Goal: Find specific page/section

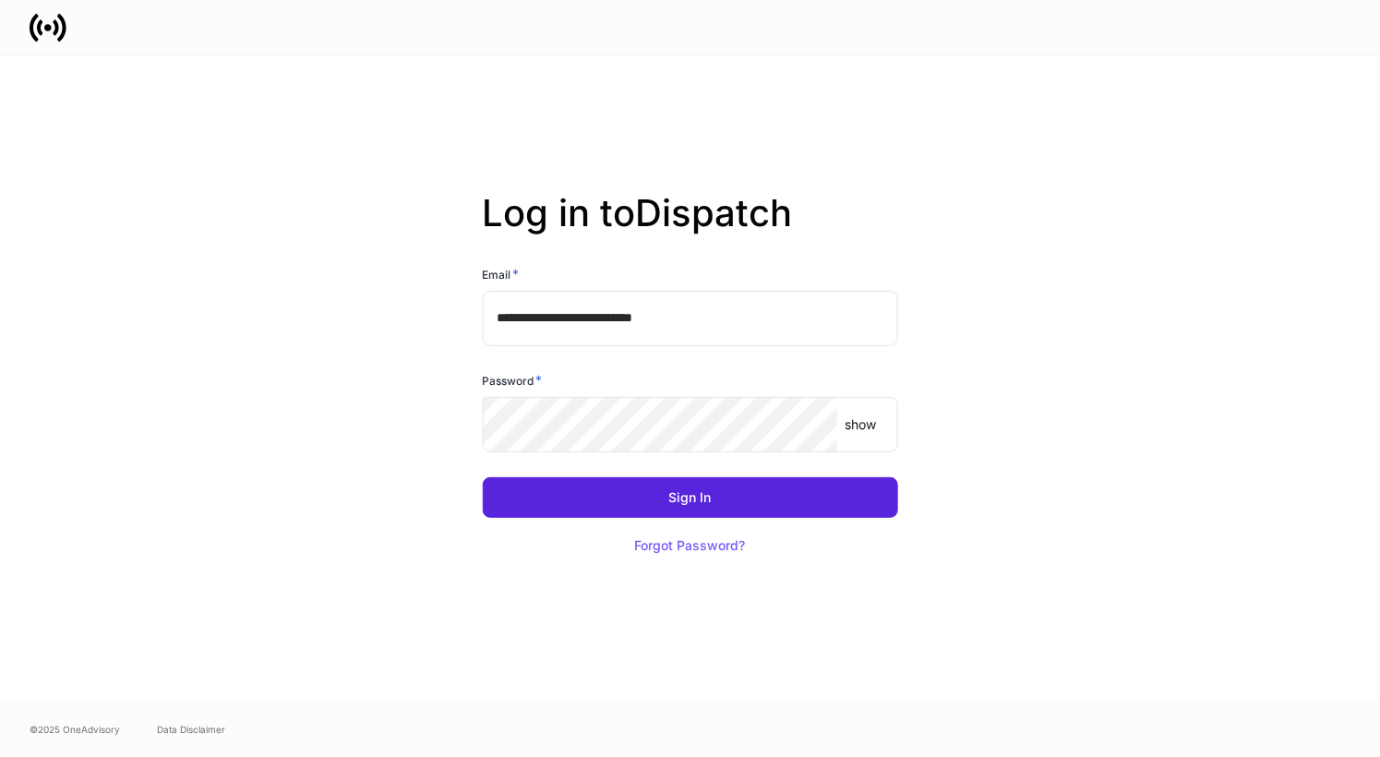
click at [667, 390] on div "Password *" at bounding box center [690, 384] width 415 height 26
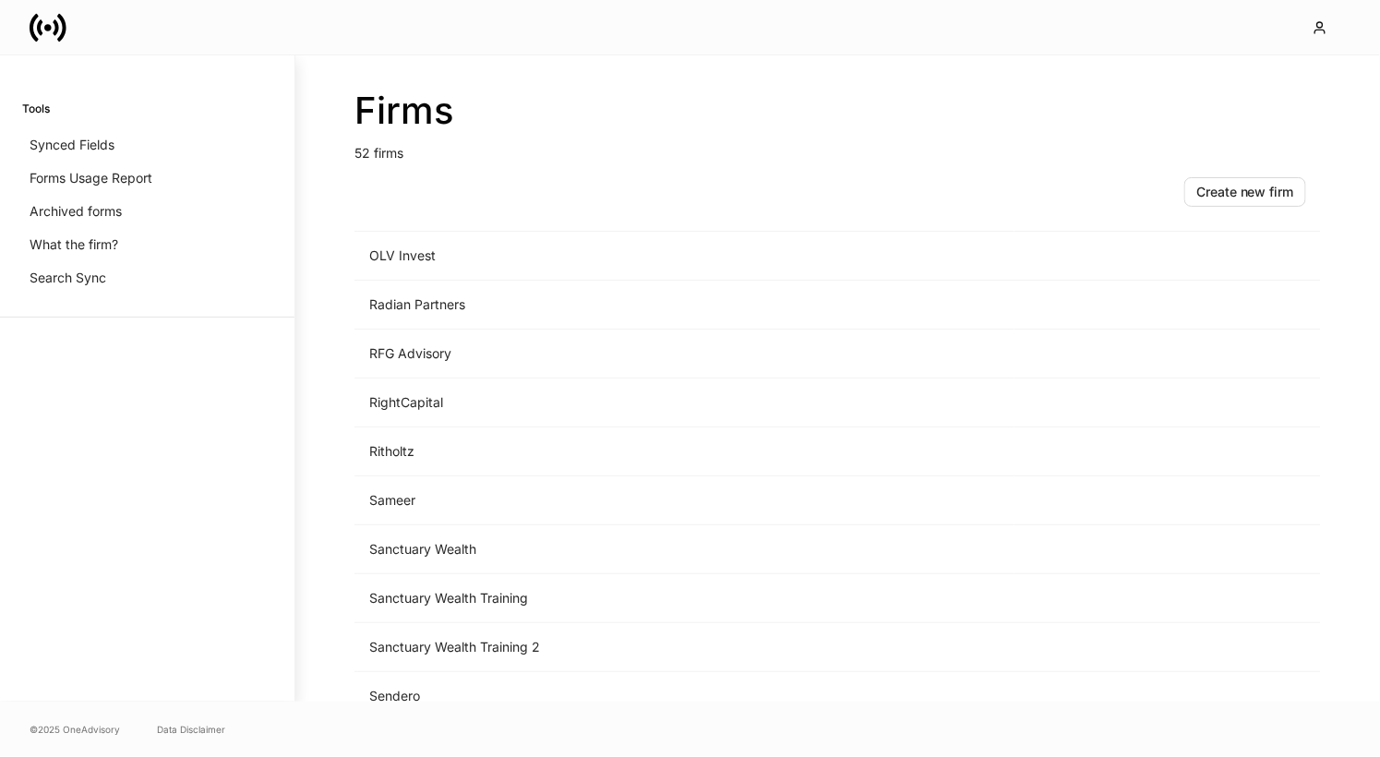
scroll to position [1850, 0]
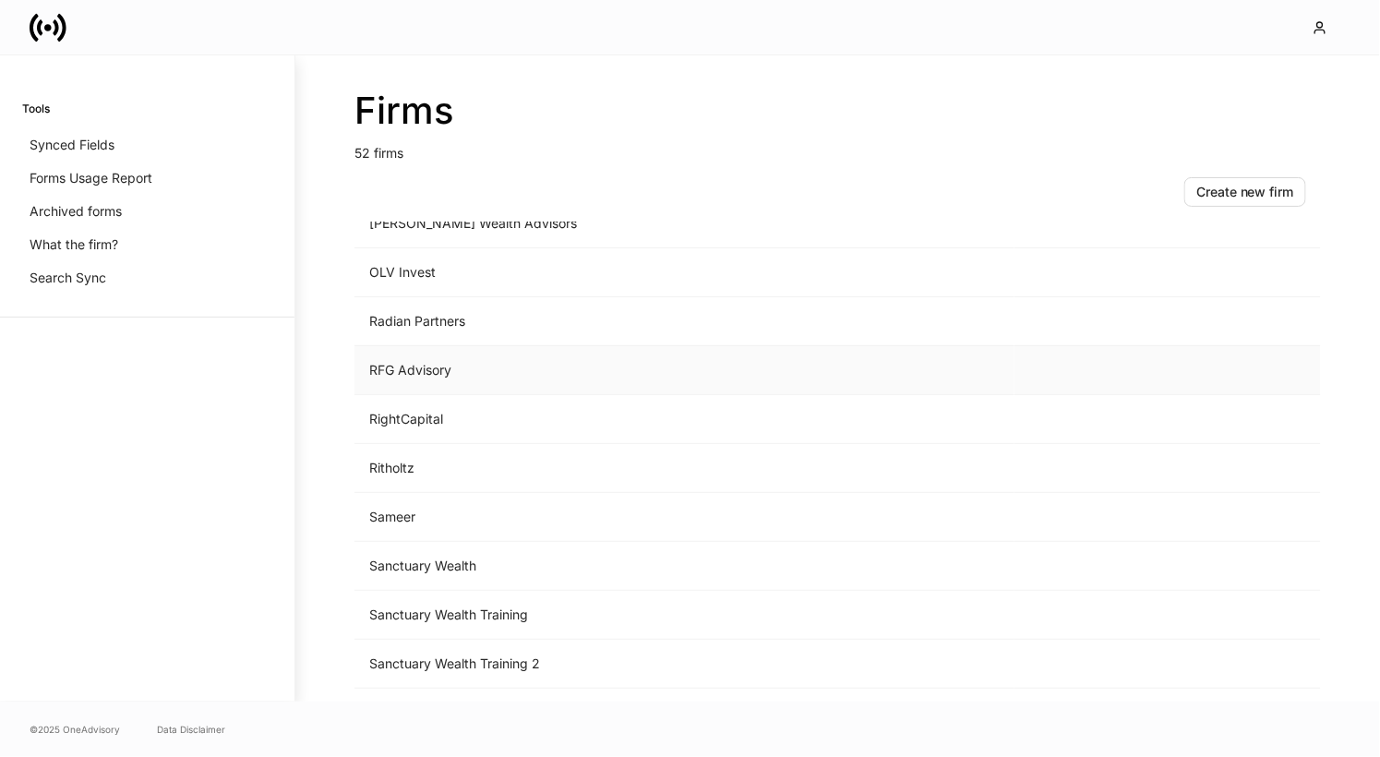
click at [556, 349] on td "RFG Advisory" at bounding box center [685, 370] width 660 height 49
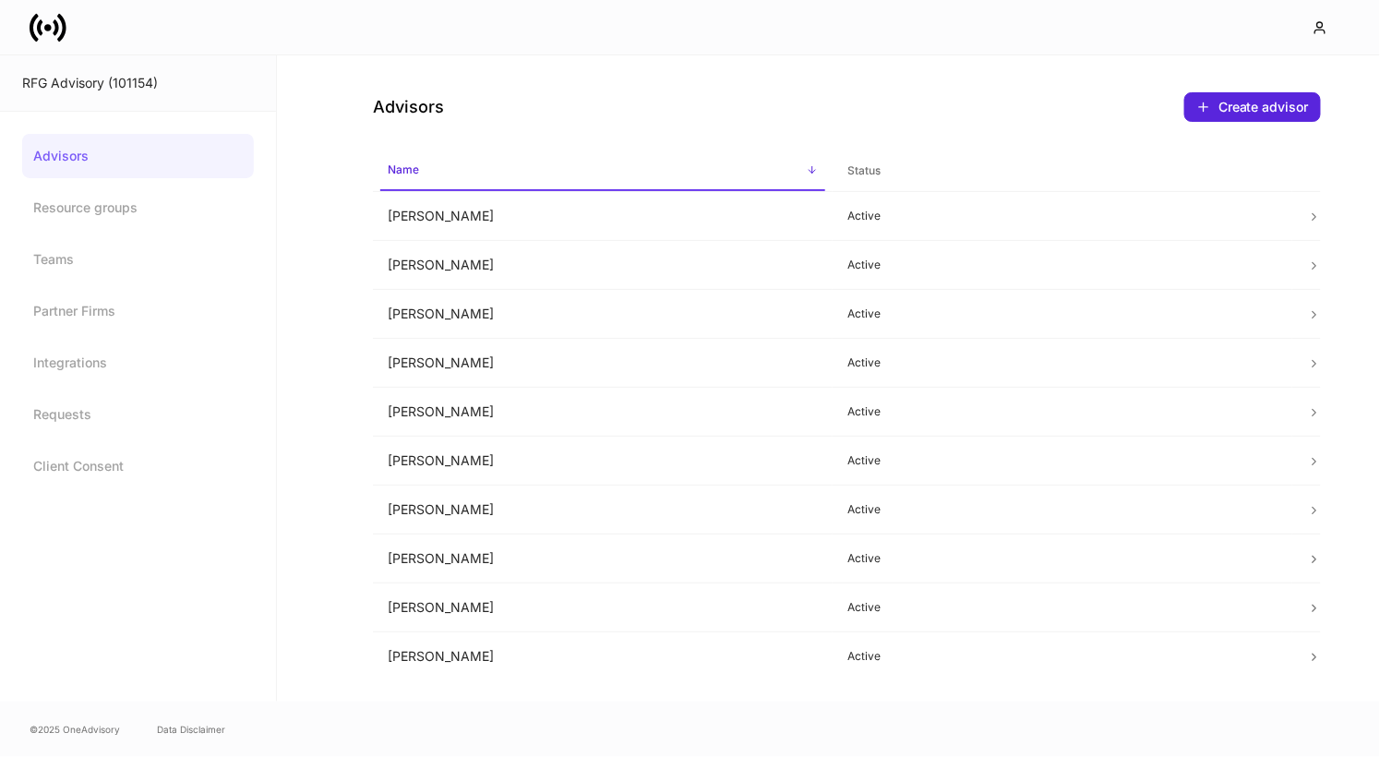
click at [62, 27] on icon at bounding box center [61, 27] width 9 height 28
